Goal: Task Accomplishment & Management: Complete application form

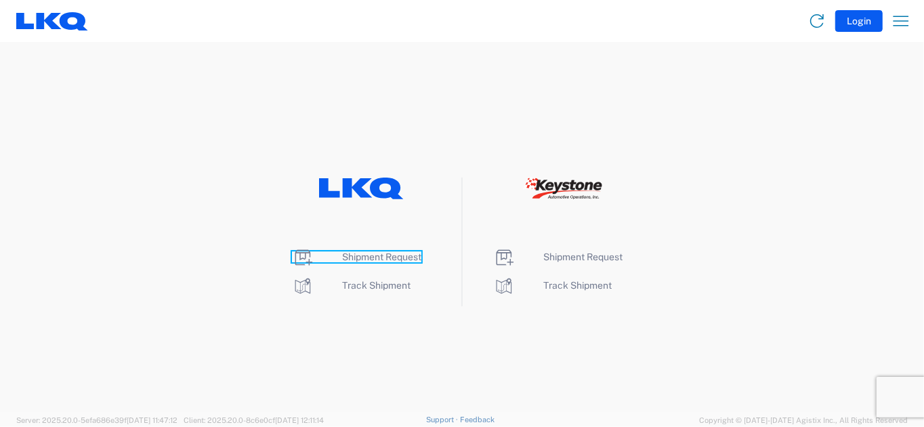
click at [353, 257] on span "Shipment Request" at bounding box center [381, 256] width 79 height 11
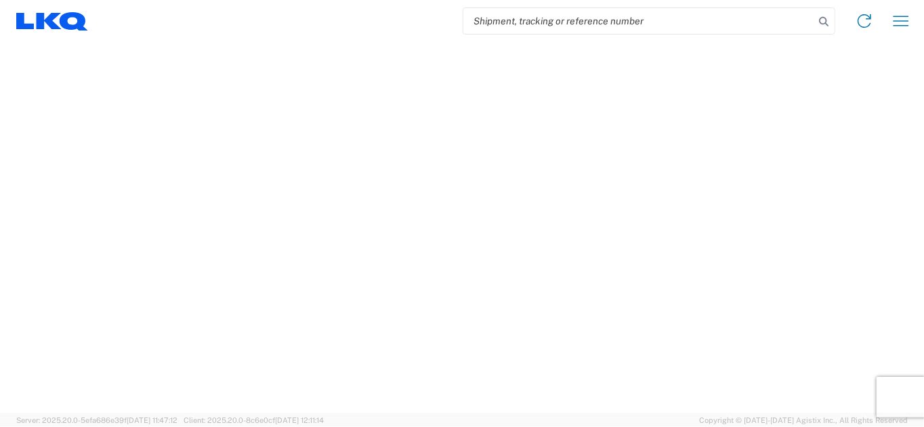
select select "FULL"
select select "LBS"
select select "IN"
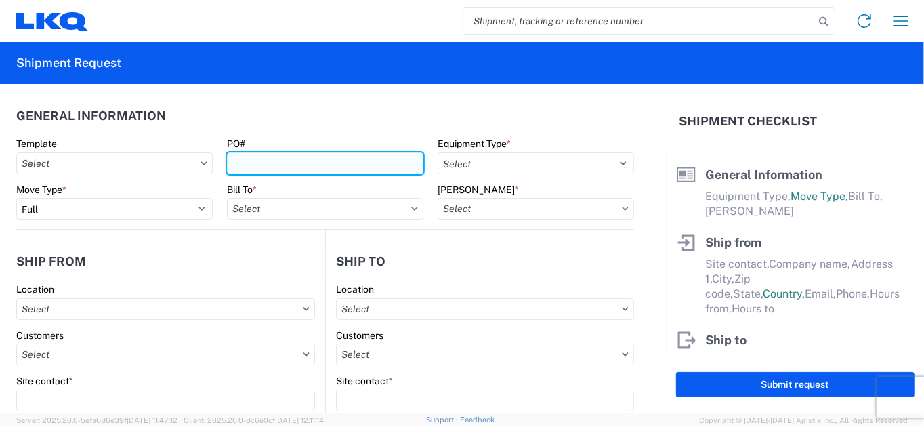
click at [273, 164] on input "PO#" at bounding box center [325, 163] width 196 height 22
type input "10072025"
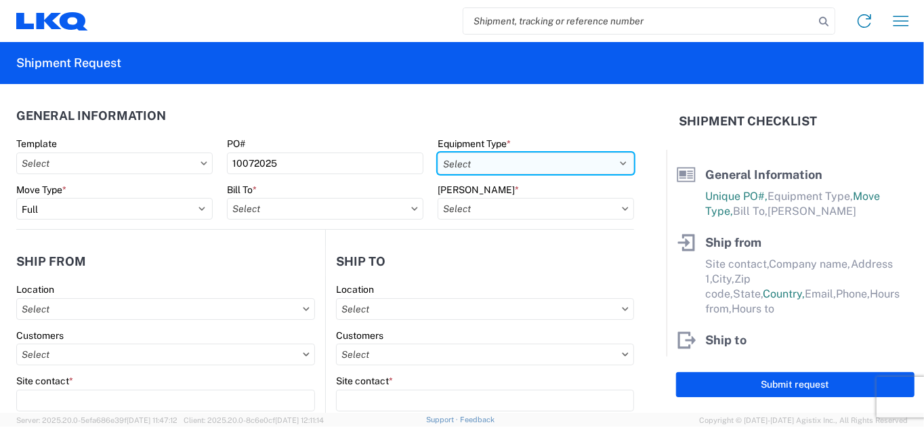
click at [521, 161] on select "Select 53’ Dry Van Flatbed Dropdeck (van) Lowboy (flatbed) Rail" at bounding box center [535, 163] width 196 height 22
select select "STDV"
click at [437, 152] on select "Select 53’ Dry Van Flatbed Dropdeck (van) Lowboy (flatbed) Rail" at bounding box center [535, 163] width 196 height 22
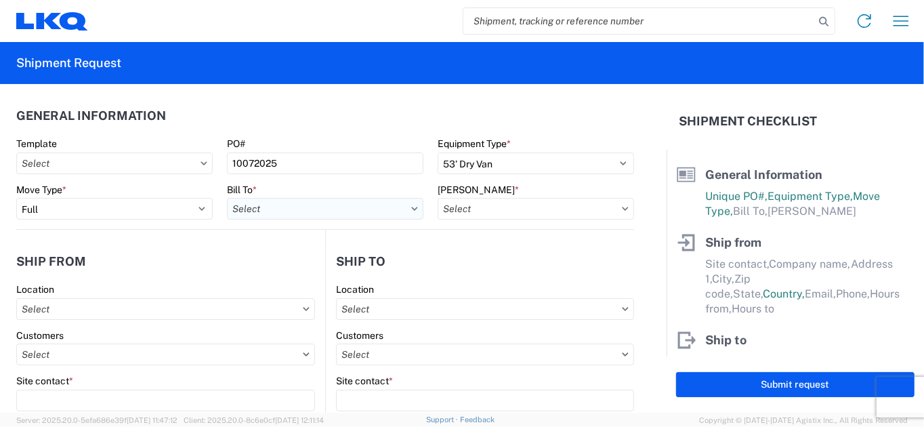
click at [338, 209] on input "text" at bounding box center [325, 209] width 196 height 22
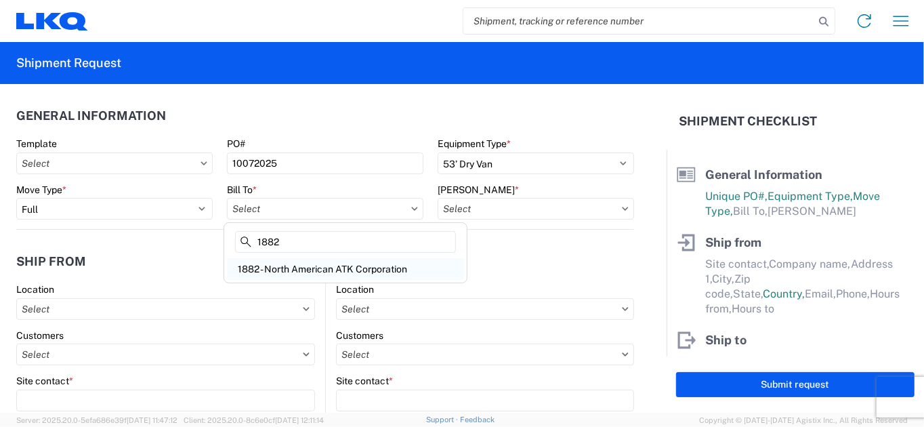
type input "1882"
click at [334, 267] on div "1882 - North American ATK Corporation" at bounding box center [345, 269] width 237 height 22
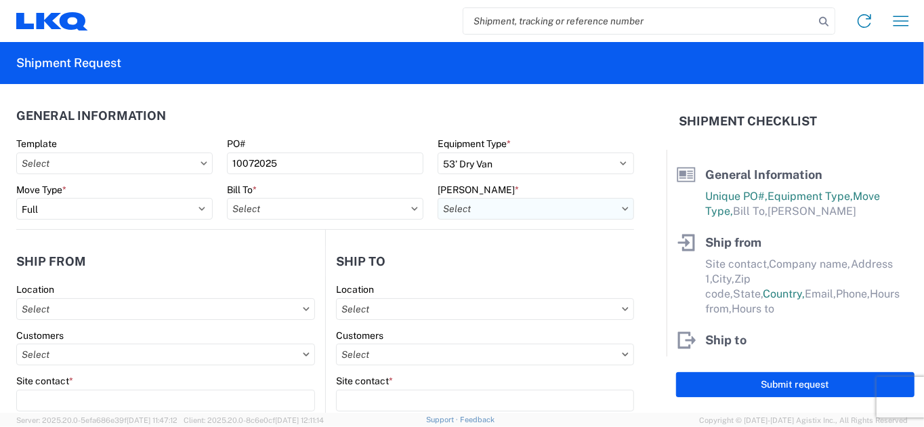
type input "1882 - North American ATK Corporation"
click at [509, 203] on input "text" at bounding box center [535, 209] width 196 height 22
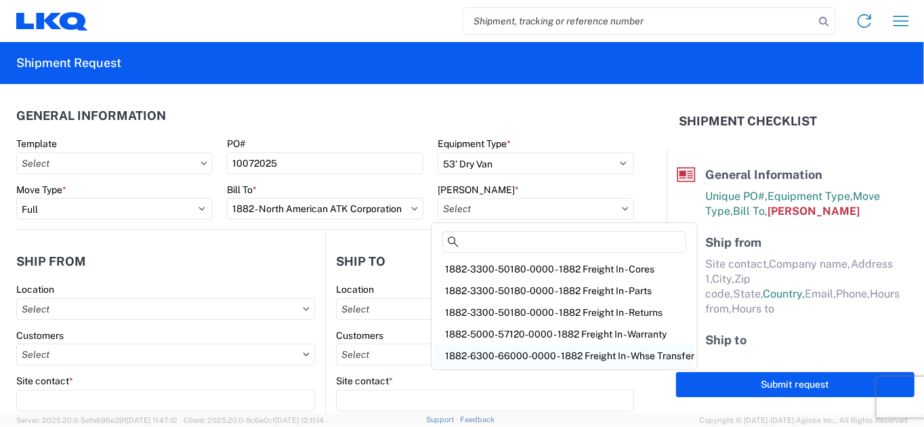
click at [549, 354] on div "1882-6300-66000-0000 - 1882 Freight In - Whse Transfer" at bounding box center [564, 356] width 260 height 22
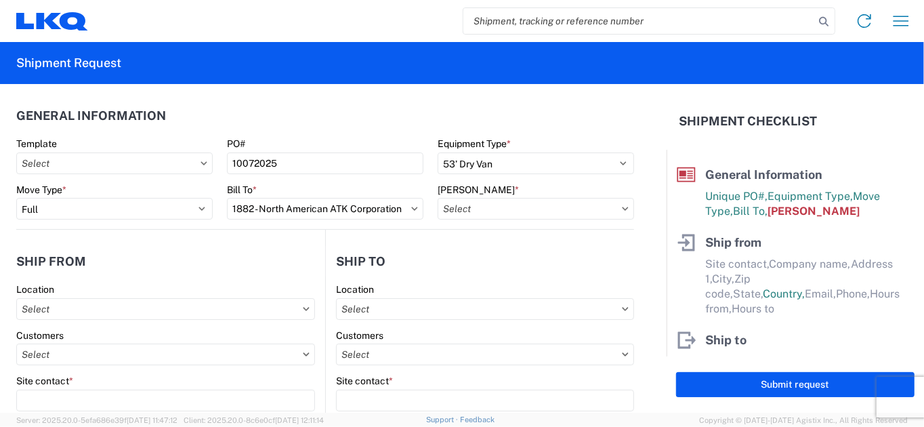
type input "1882-6300-66000-0000 - 1882 Freight In - Whse Transfer"
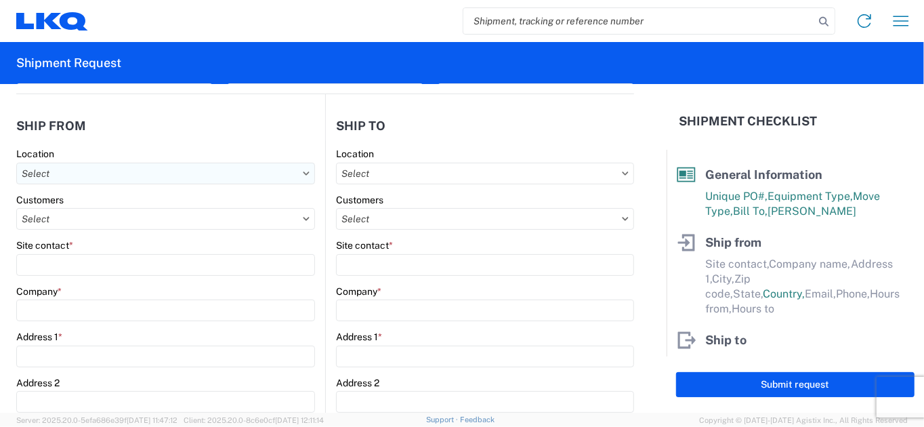
click at [87, 177] on input "text" at bounding box center [165, 174] width 299 height 22
type input "1891"
click at [92, 239] on div "1891 - Yamato Engine Specialists" at bounding box center [138, 233] width 237 height 22
type input "1891 - Yamato Engine Specialists"
type input "[PERSON_NAME]"
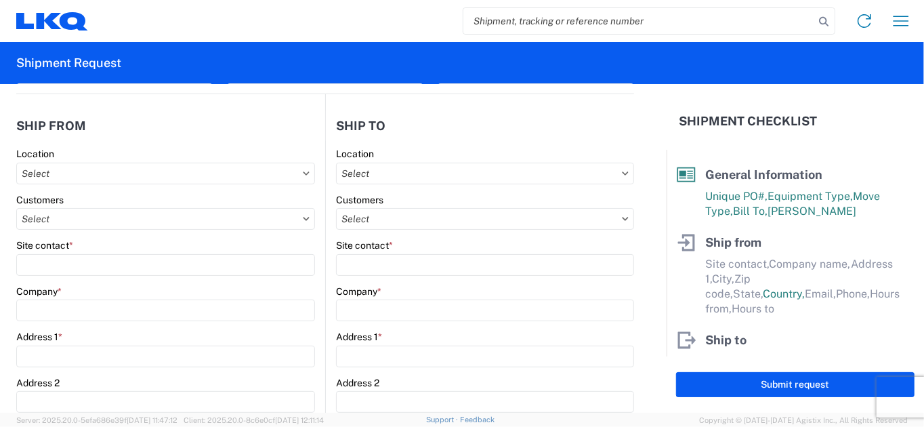
type input "LKQ Corporation"
type input "[STREET_ADDRESS]"
type input "Bellingham"
type input "98226"
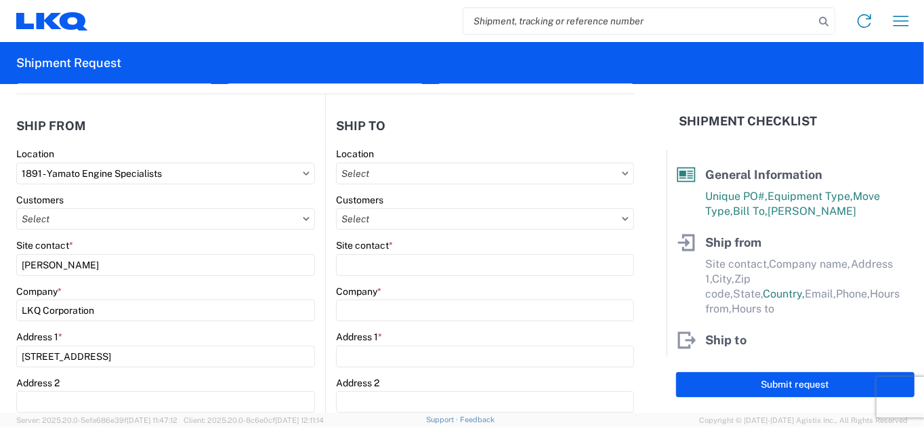
select select "WA"
select select "US"
type input "[EMAIL_ADDRESS][DOMAIN_NAME]"
type input "13:00"
type input "15:00"
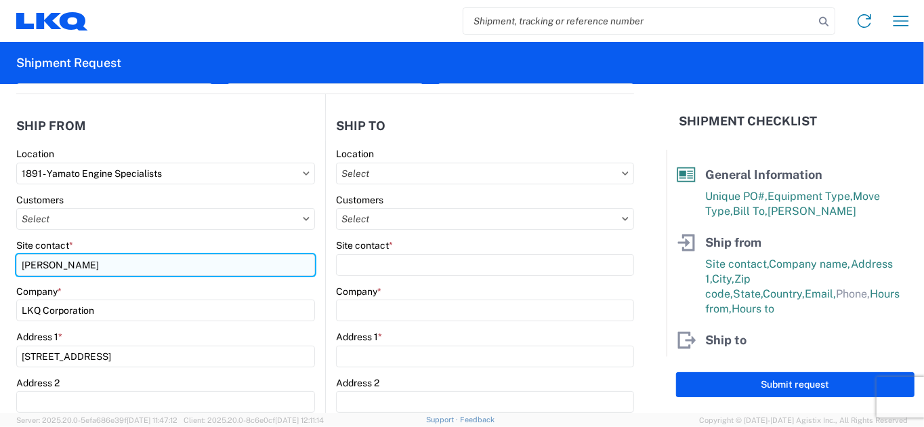
drag, startPoint x: 146, startPoint y: 263, endPoint x: 22, endPoint y: 274, distance: 124.5
click at [22, 274] on input "[PERSON_NAME]" at bounding box center [165, 265] width 299 height 22
type input "m"
type input "[PERSON_NAME]"
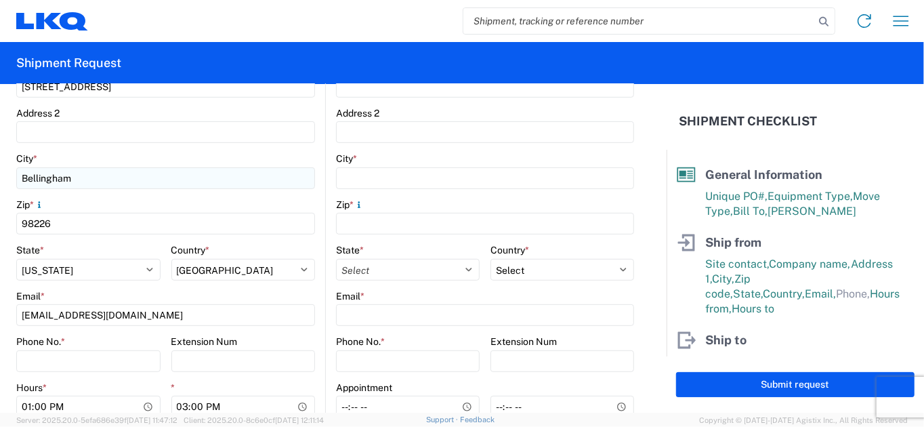
scroll to position [474, 0]
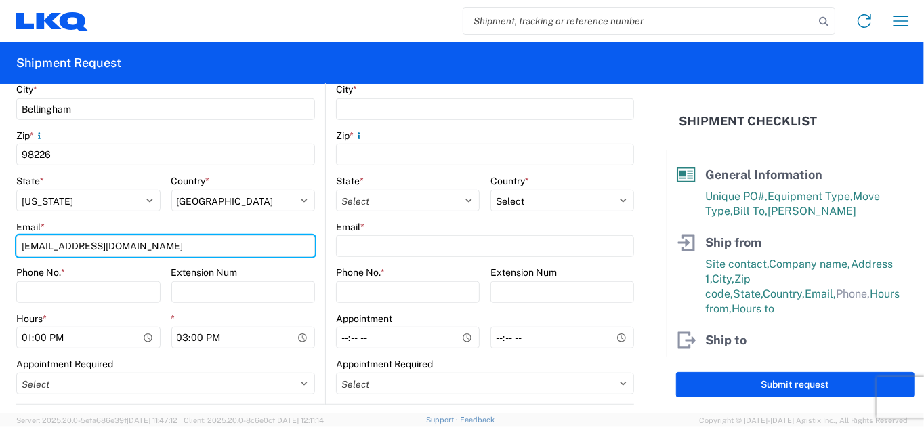
drag, startPoint x: 142, startPoint y: 250, endPoint x: 9, endPoint y: 256, distance: 132.9
click at [9, 256] on form "General Information Template PO# 10072025 Equipment Type * Select 53’ Dry Van F…" at bounding box center [333, 248] width 666 height 328
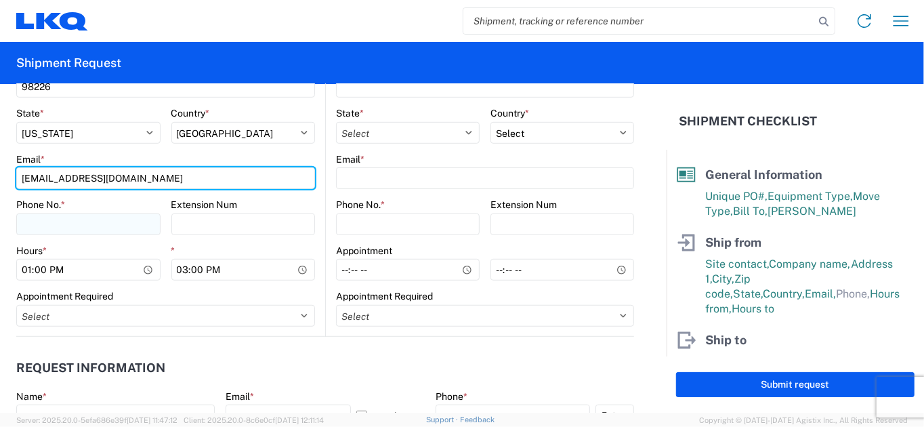
type input "[EMAIL_ADDRESS][DOMAIN_NAME]"
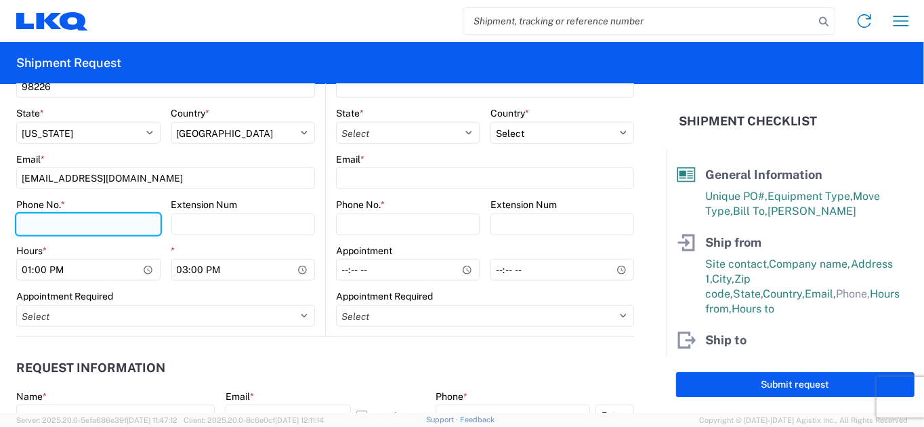
click at [41, 223] on input "Phone No. *" at bounding box center [88, 224] width 144 height 22
type input "[PHONE_NUMBER]"
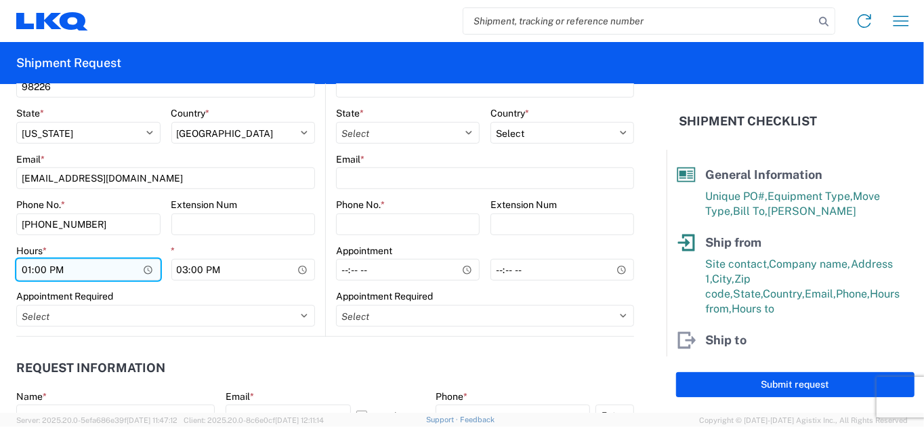
click at [28, 275] on input "13:00" at bounding box center [88, 270] width 144 height 22
click at [65, 268] on input "21:00" at bounding box center [88, 270] width 144 height 22
type input "09:00"
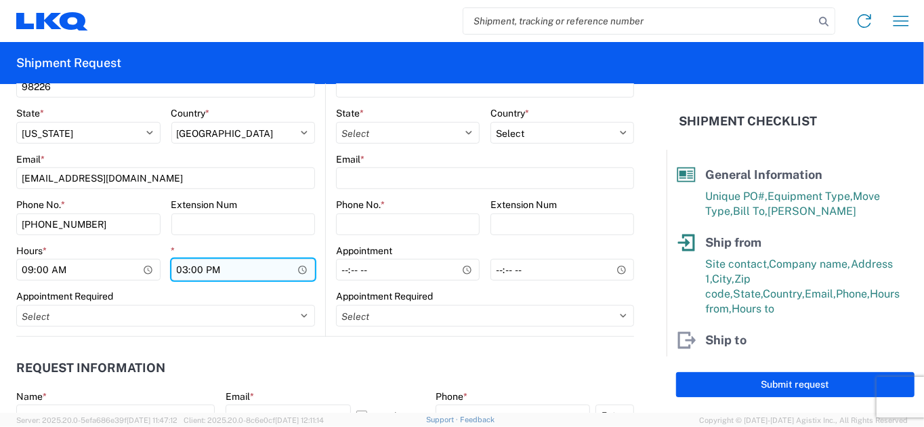
click at [175, 271] on input "15:00" at bounding box center [243, 270] width 144 height 22
type input "12:00"
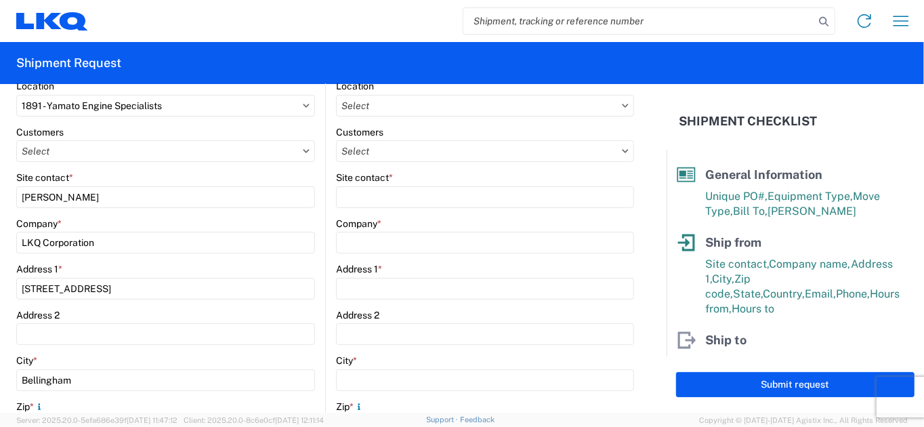
scroll to position [0, 0]
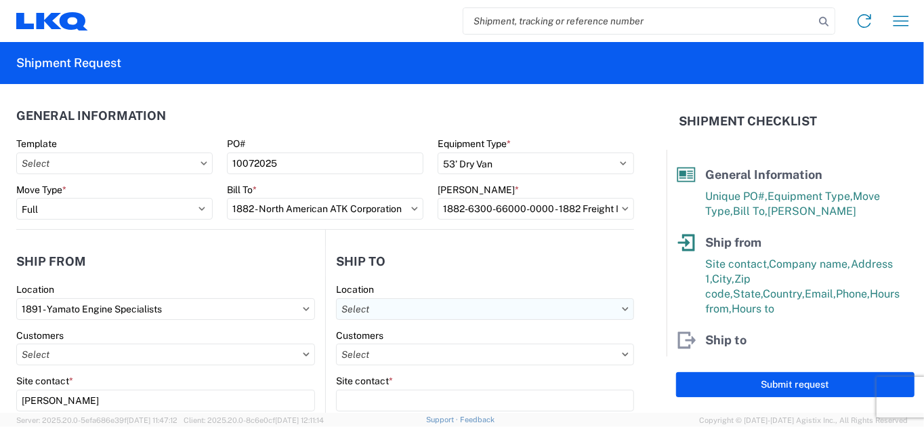
click at [419, 311] on input "text" at bounding box center [485, 309] width 298 height 22
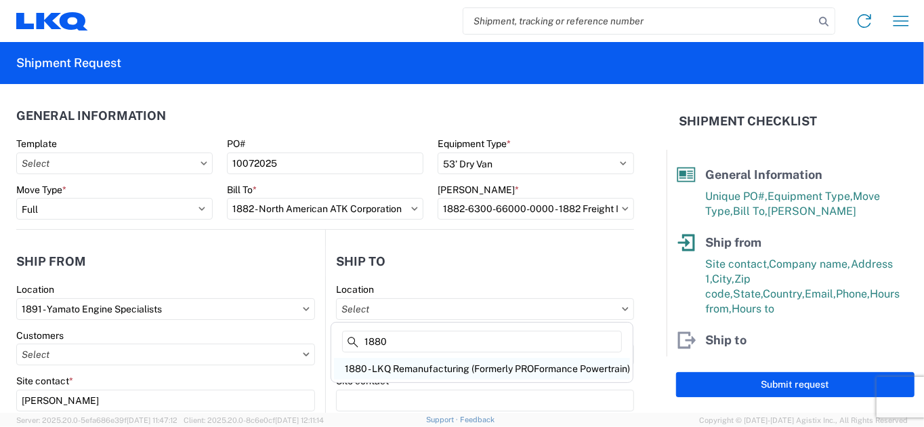
type input "1880"
click at [442, 367] on div "1880 - LKQ Remanufacturing (Formerly PROFormance Powertrain)" at bounding box center [482, 369] width 296 height 22
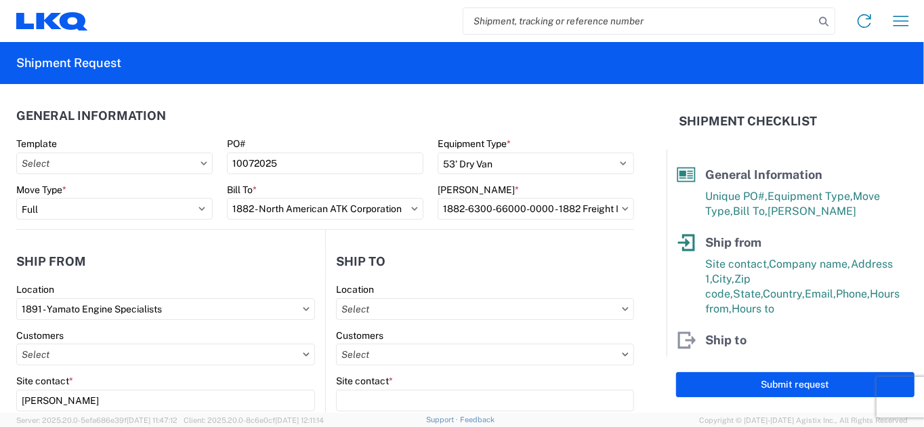
type input "1880 - LKQ Remanufacturing (Formerly PROFormance Powertrain)"
type input "LKQ Corporation"
type input "[STREET_ADDRESS]"
type input "[GEOGRAPHIC_DATA]"
type input "65803"
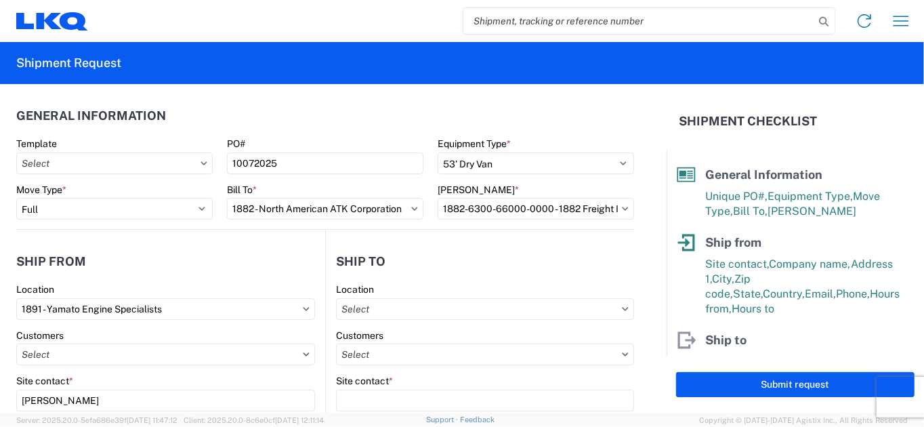
select select "US"
type input "07:30"
type input "16:30"
select select
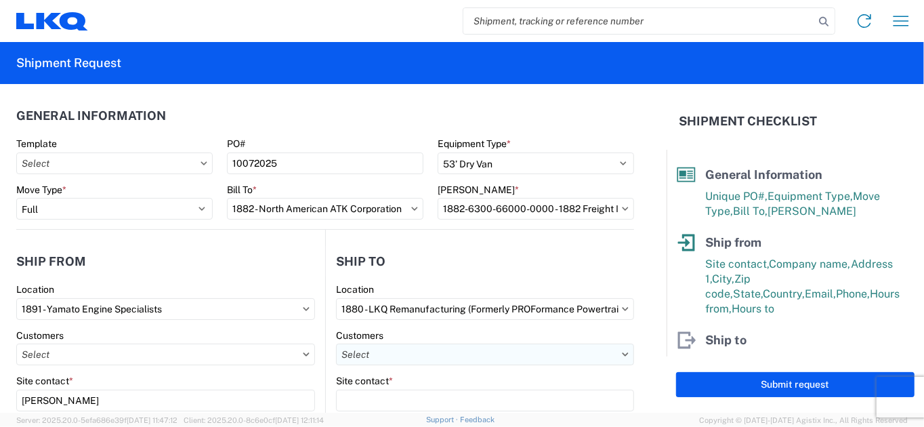
scroll to position [135, 0]
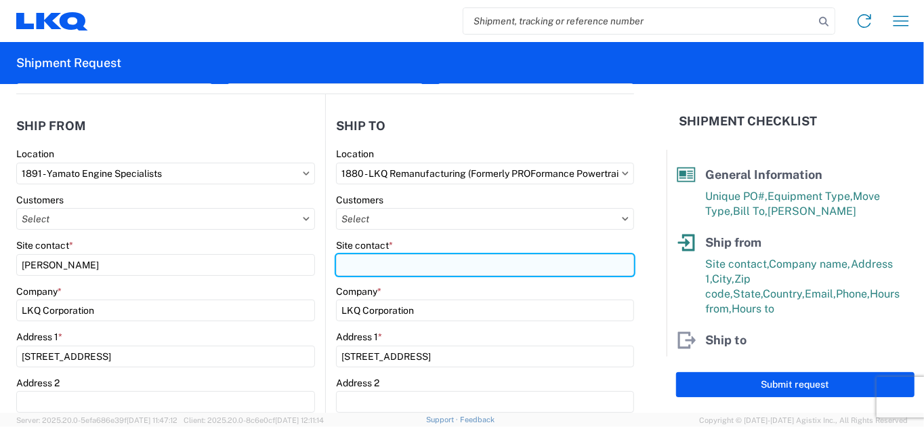
click at [378, 261] on input "Site contact *" at bounding box center [485, 265] width 298 height 22
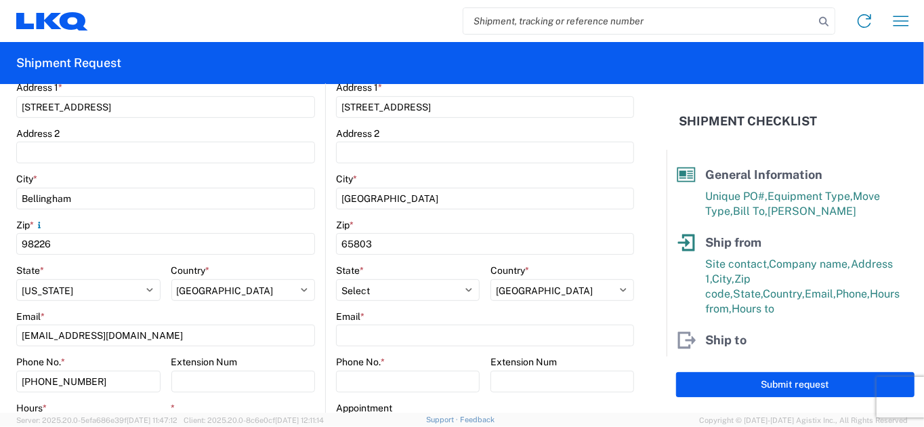
scroll to position [406, 0]
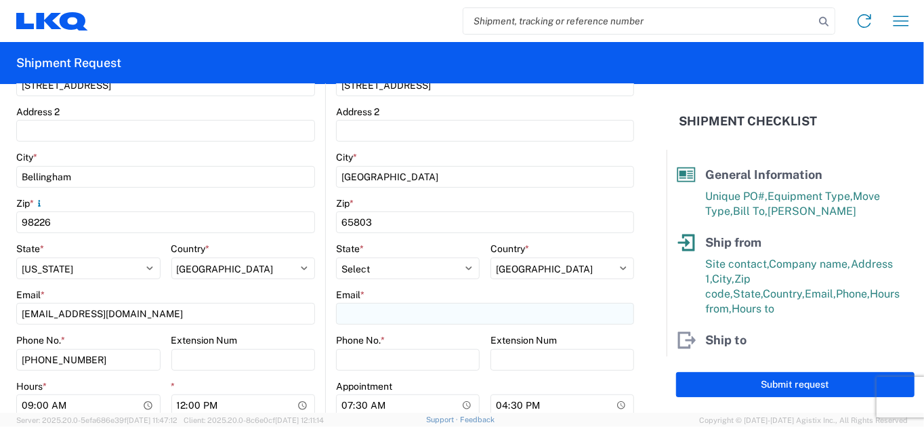
type input "[PERSON_NAME]"
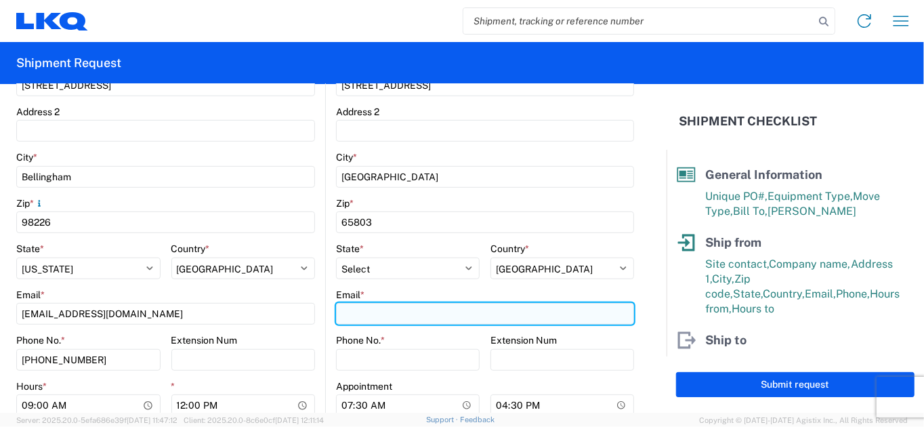
click at [387, 307] on input "Email *" at bounding box center [485, 314] width 298 height 22
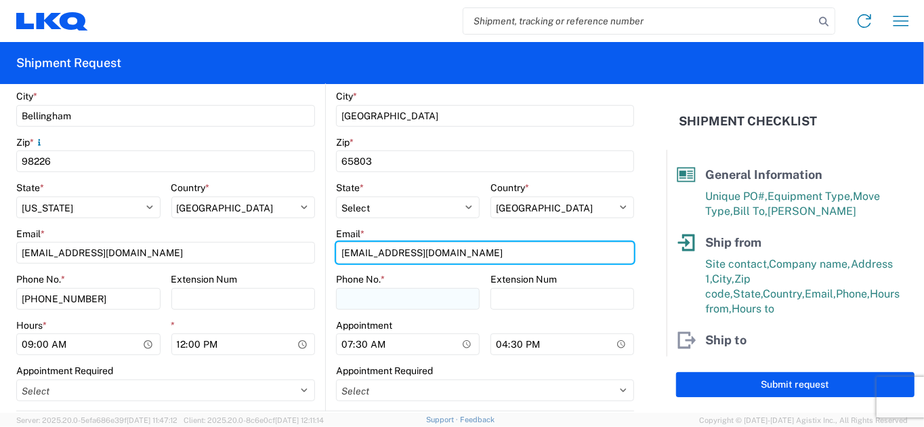
scroll to position [542, 0]
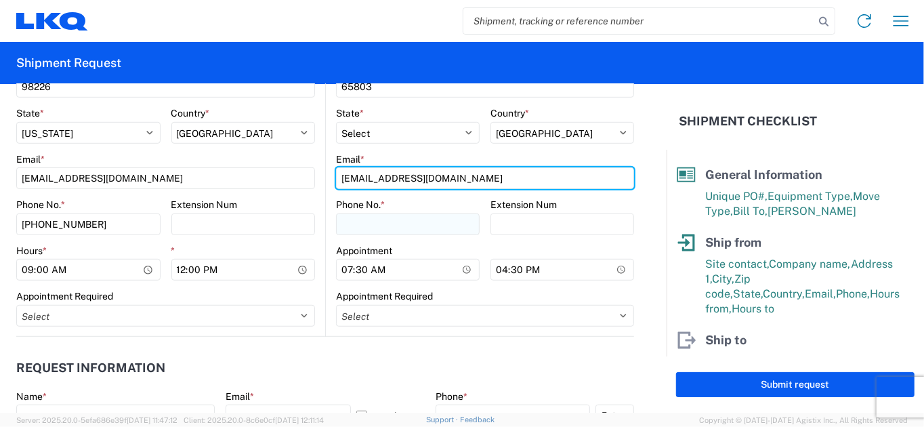
type input "[EMAIL_ADDRESS][DOMAIN_NAME]"
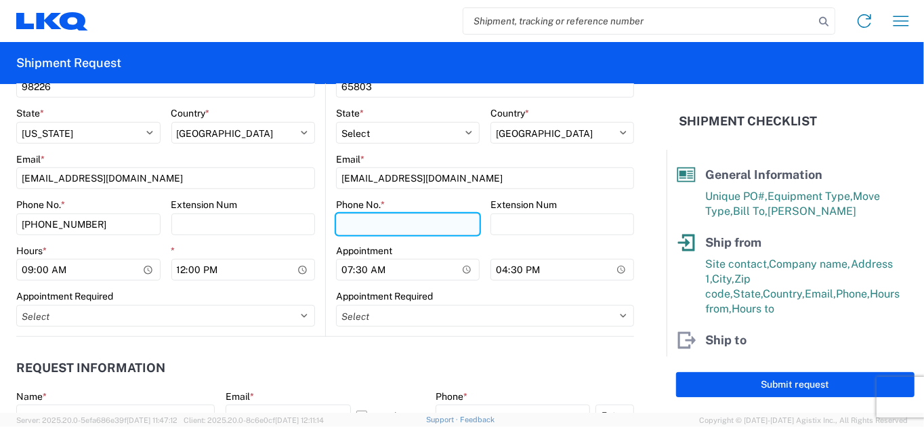
click at [363, 223] on input "Phone No. *" at bounding box center [408, 224] width 144 height 22
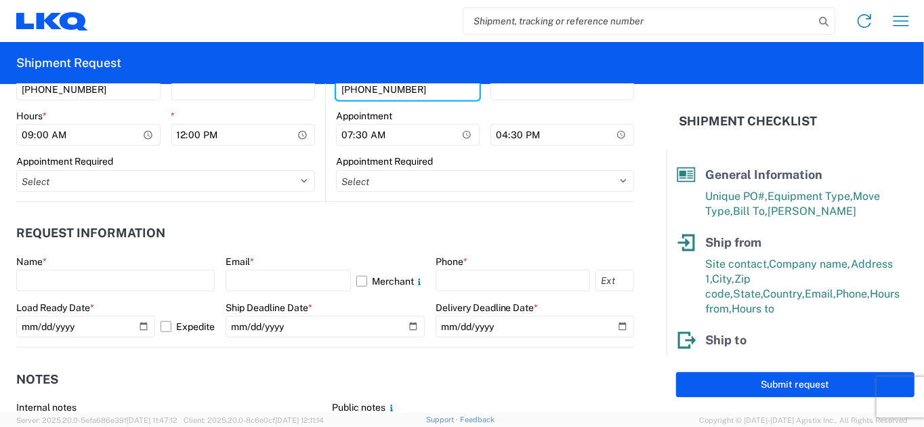
scroll to position [677, 0]
type input "[PHONE_NUMBER]"
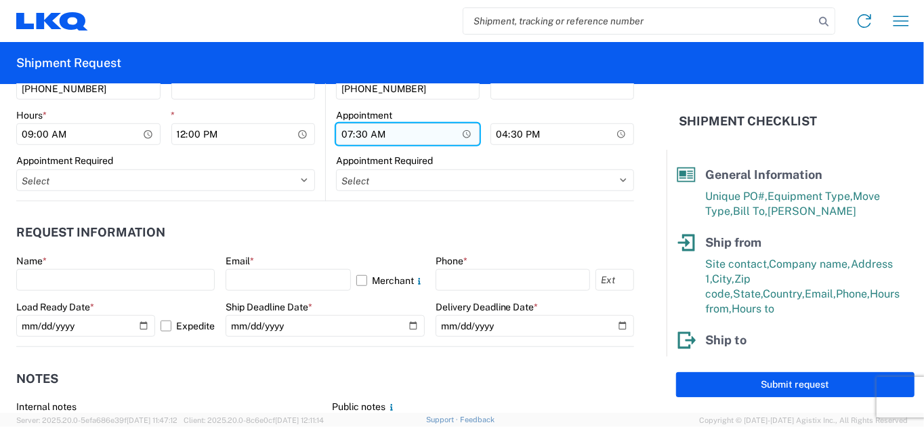
click at [337, 131] on input "07:30" at bounding box center [408, 134] width 144 height 22
click at [345, 133] on input "Hours *" at bounding box center [408, 134] width 144 height 22
click at [361, 135] on input "Hours *" at bounding box center [408, 134] width 144 height 22
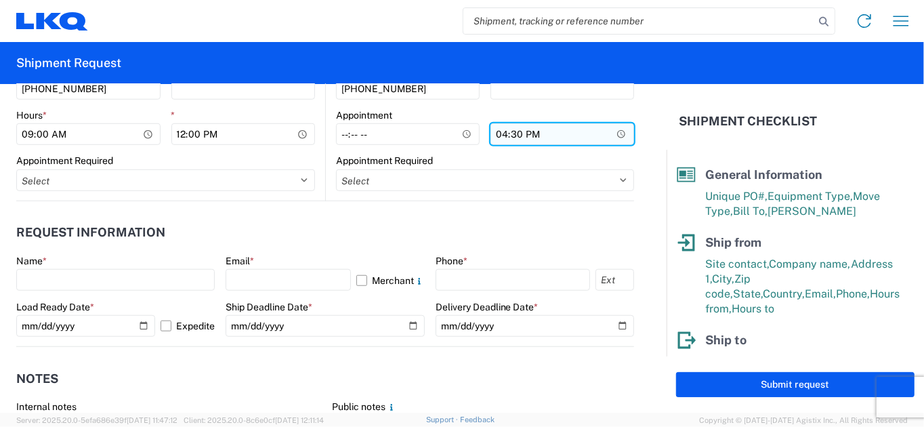
click at [490, 133] on input "16:30" at bounding box center [562, 134] width 144 height 22
drag, startPoint x: 502, startPoint y: 135, endPoint x: 514, endPoint y: 134, distance: 12.2
click at [502, 135] on input "*" at bounding box center [562, 134] width 144 height 22
click at [515, 134] on input "*" at bounding box center [562, 134] width 144 height 22
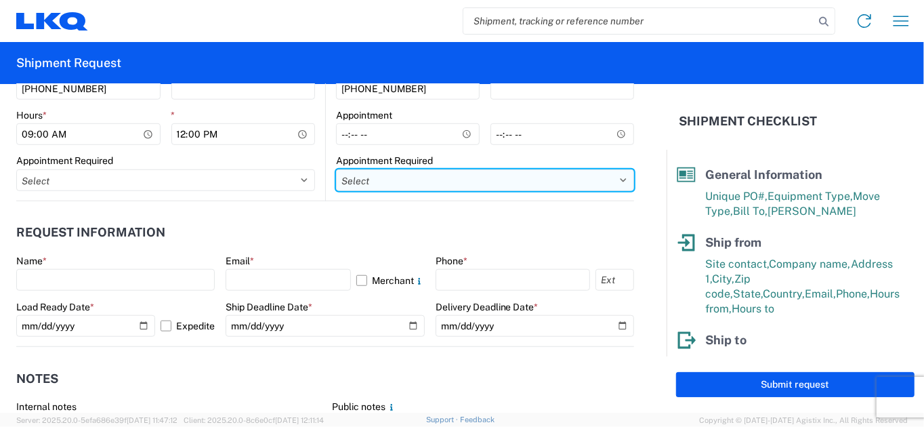
click at [612, 178] on select "Select Appt Required Appt Not Required Appt - First available" at bounding box center [485, 180] width 298 height 22
select select "apptRequired"
click at [336, 169] on select "Select Appt Required Appt Not Required Appt - First available" at bounding box center [485, 180] width 298 height 22
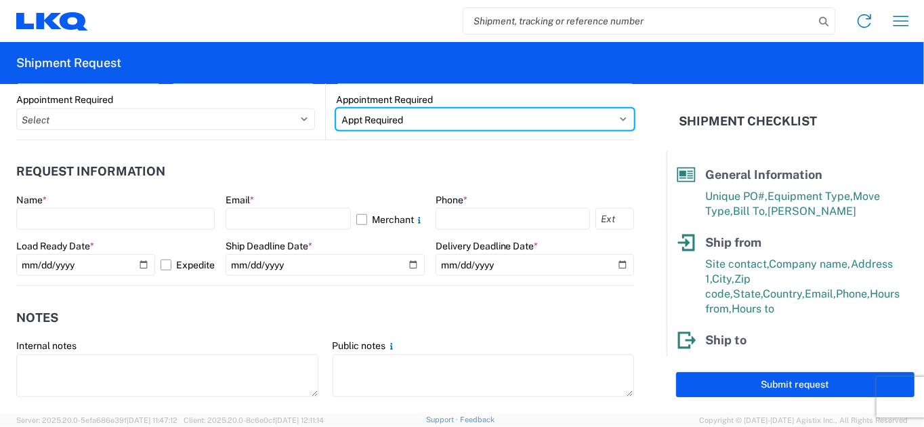
scroll to position [813, 0]
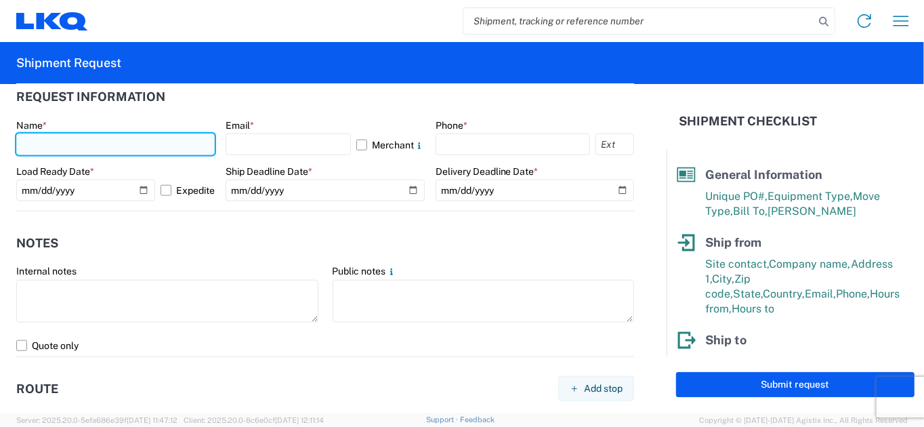
click at [107, 150] on input "text" at bounding box center [115, 144] width 198 height 22
type input "[PERSON_NAME]"
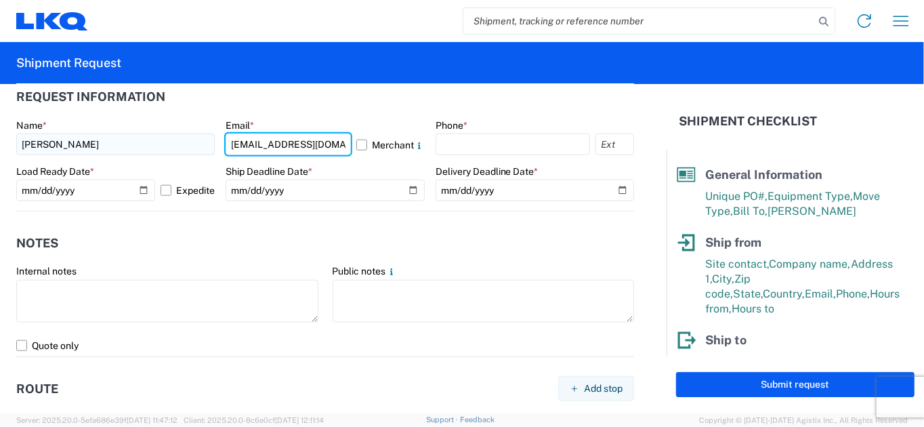
type input "[EMAIL_ADDRESS][DOMAIN_NAME]"
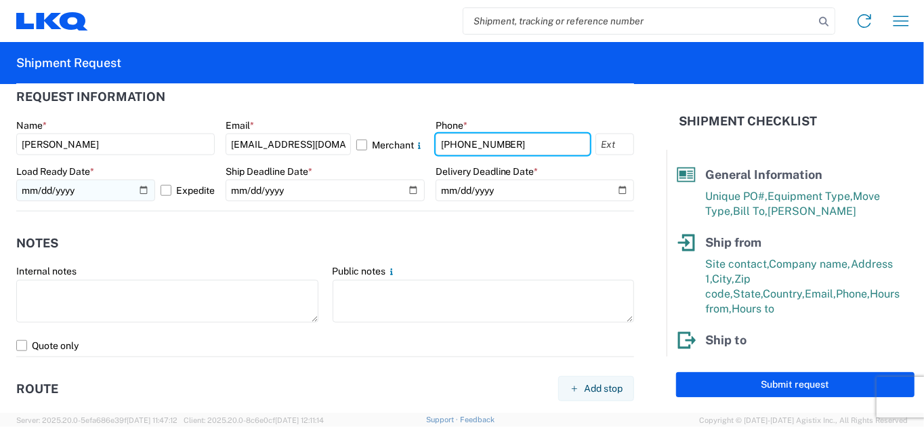
type input "[PHONE_NUMBER]"
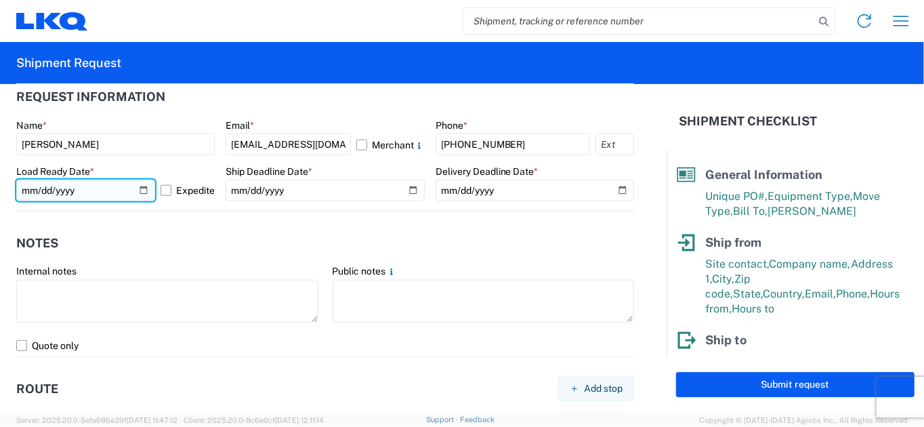
click at [129, 190] on input "[DATE]" at bounding box center [85, 190] width 139 height 22
click at [137, 189] on input "[DATE]" at bounding box center [85, 190] width 139 height 22
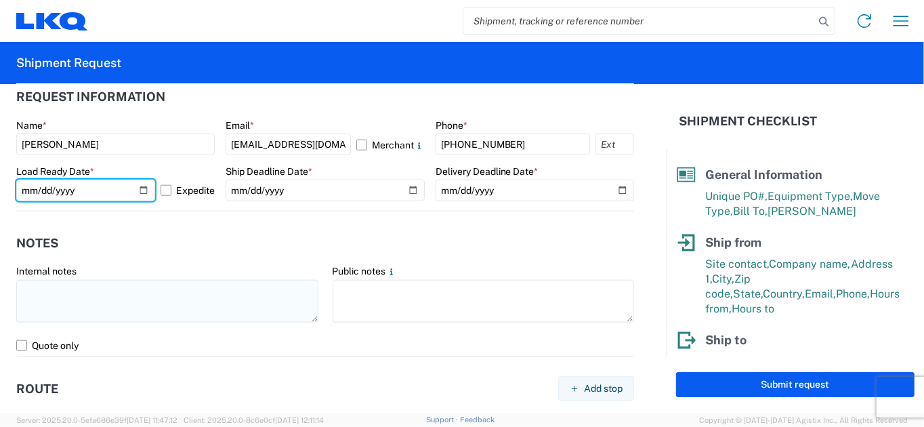
type input "[DATE]"
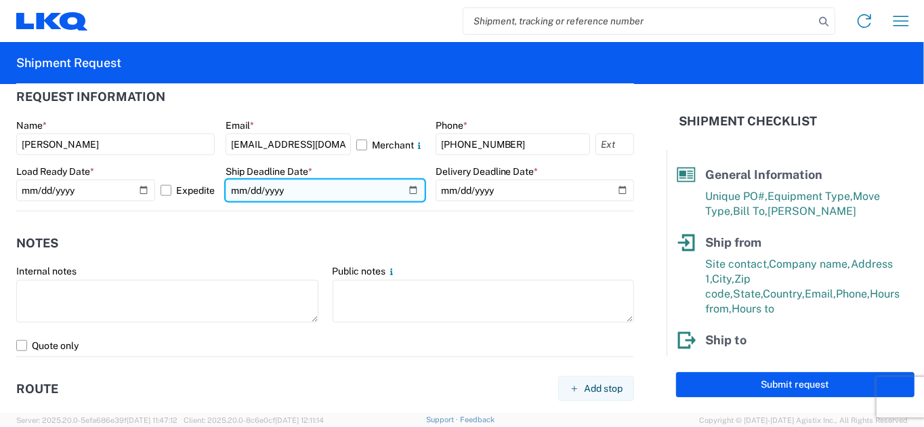
click at [404, 192] on input "date" at bounding box center [325, 190] width 198 height 22
type input "[DATE]"
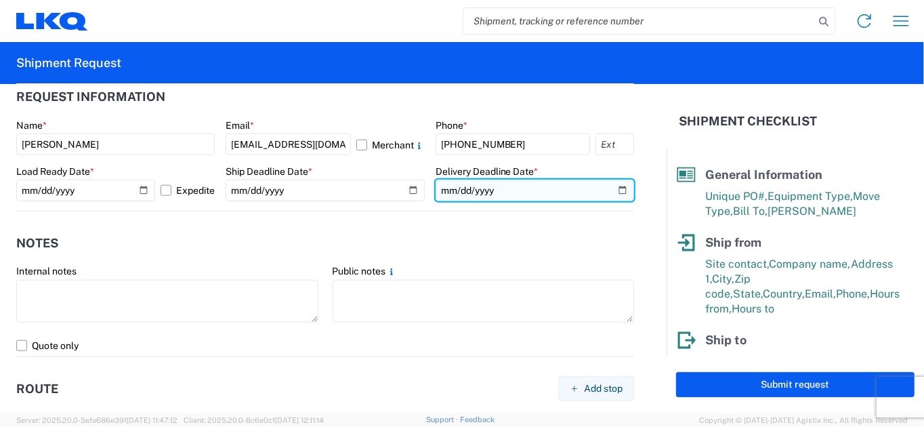
click at [611, 190] on input "date" at bounding box center [534, 190] width 198 height 22
type input "[DATE]"
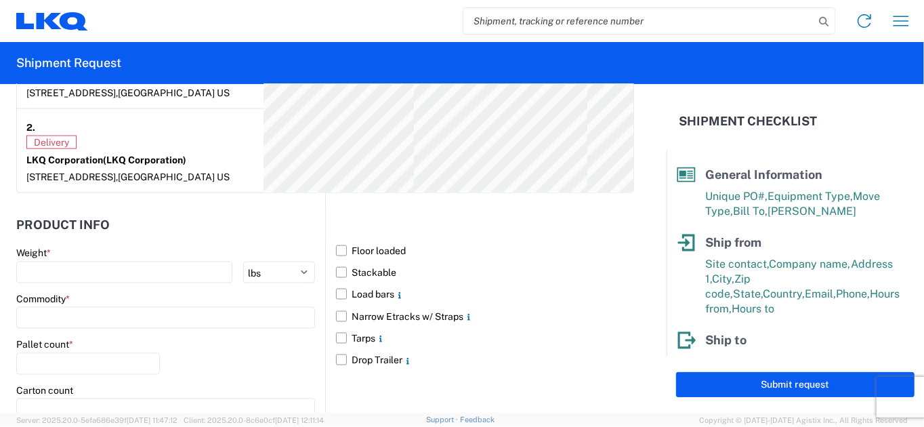
scroll to position [1287, 0]
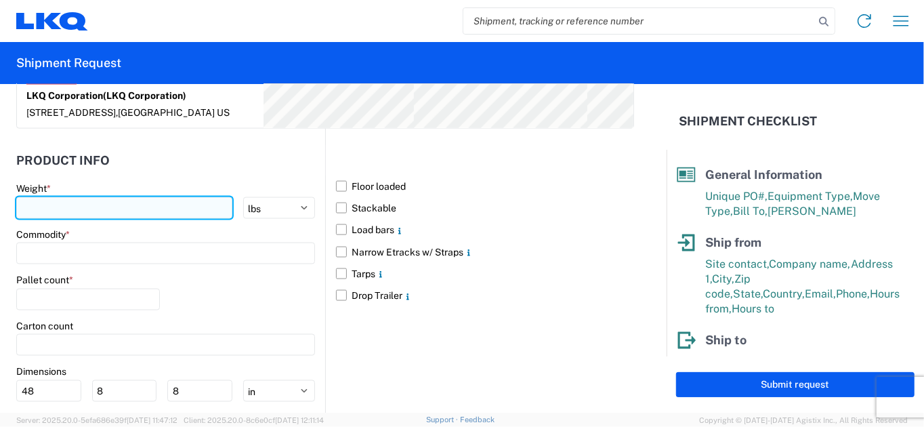
click at [122, 209] on input "number" at bounding box center [124, 208] width 216 height 22
type input "40000"
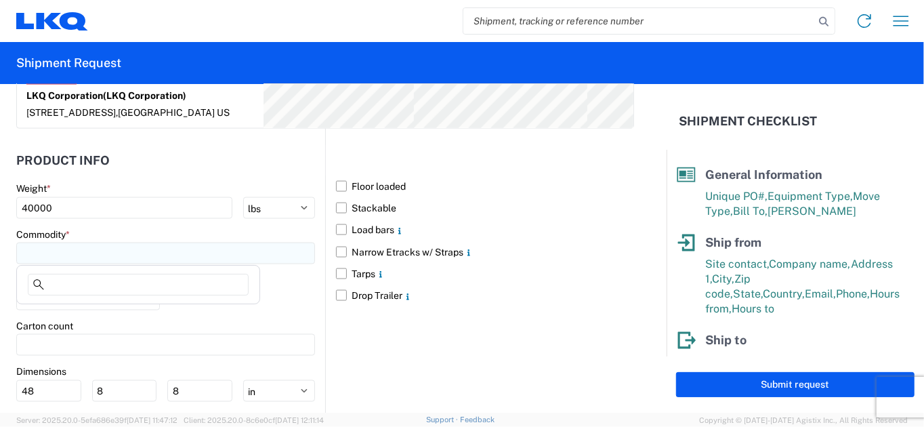
click at [129, 251] on input at bounding box center [165, 253] width 299 height 22
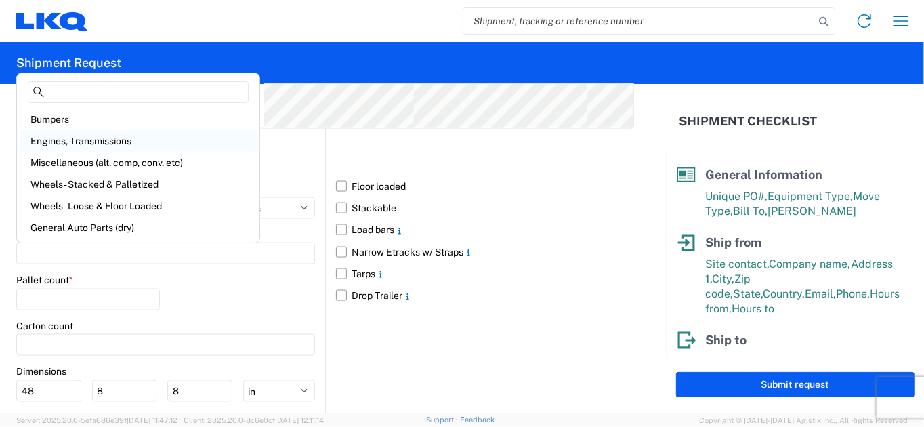
click at [104, 144] on div "Engines, Transmissions" at bounding box center [138, 141] width 237 height 22
type input "Engines, Transmissions"
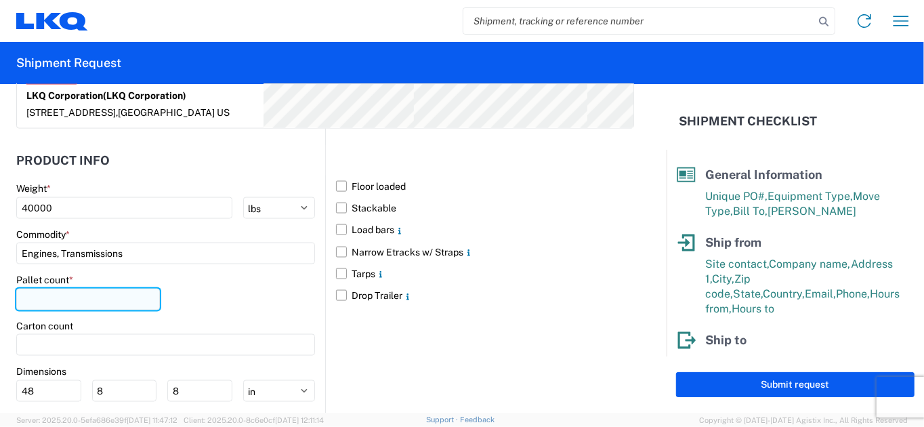
click at [112, 294] on input "number" at bounding box center [88, 299] width 144 height 22
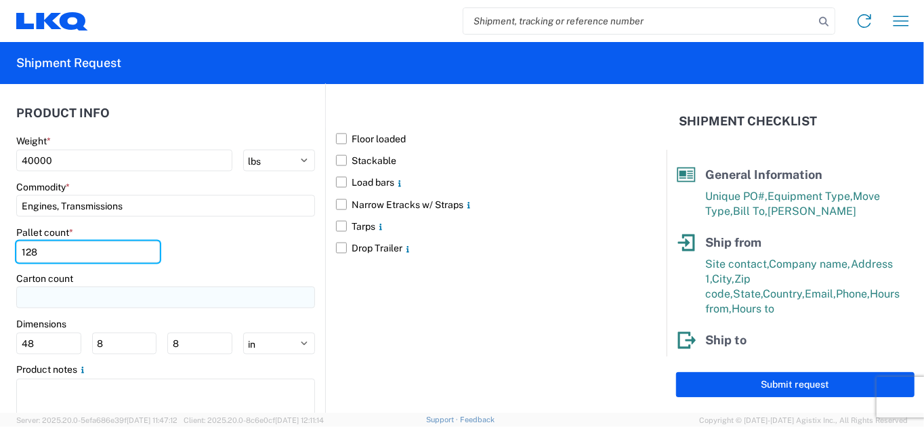
scroll to position [1373, 0]
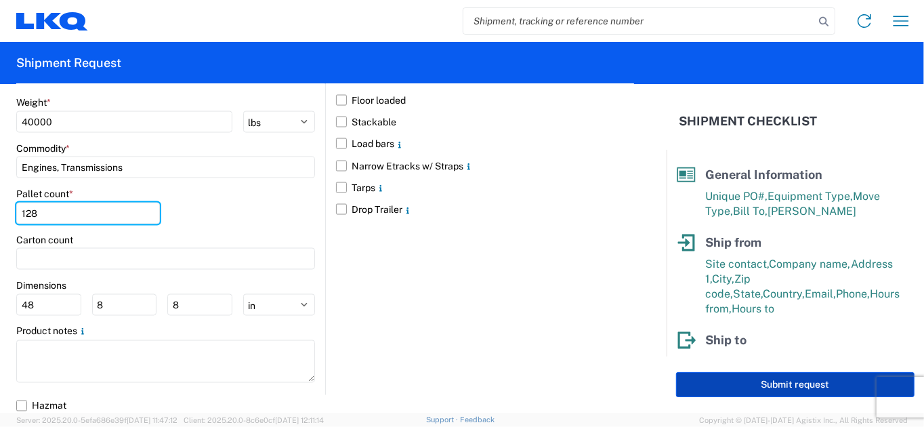
type input "128"
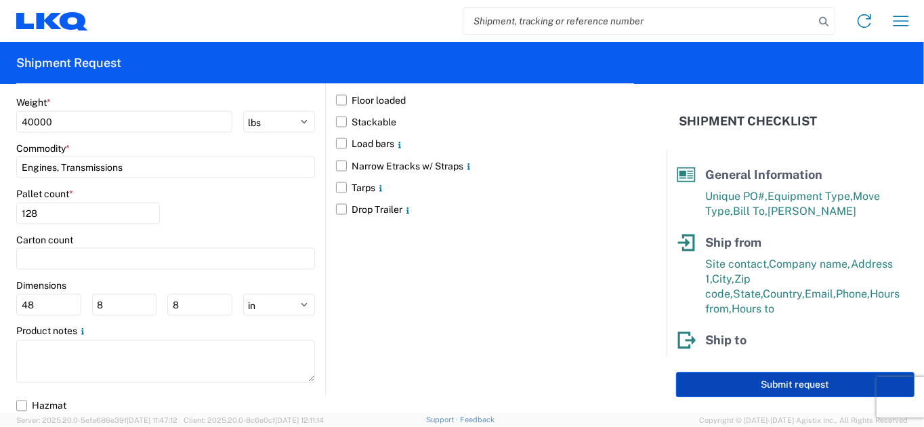
click at [769, 376] on button "Submit request" at bounding box center [795, 384] width 238 height 25
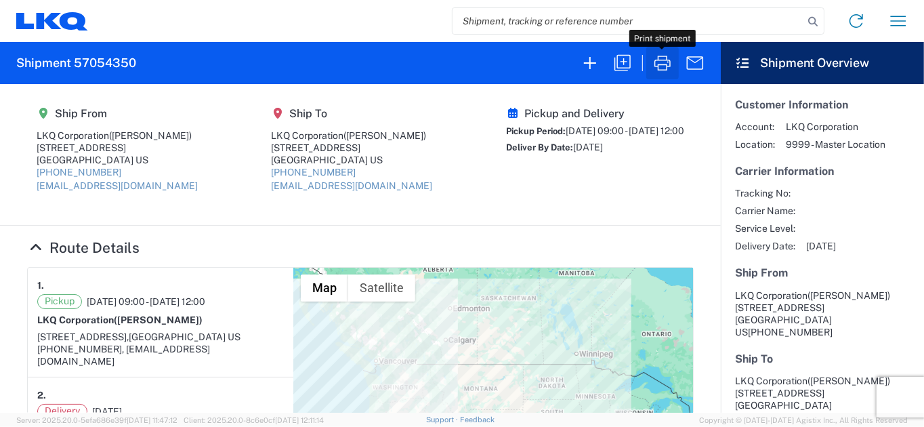
click at [658, 62] on icon "button" at bounding box center [662, 63] width 22 height 22
